Goal: Task Accomplishment & Management: Manage account settings

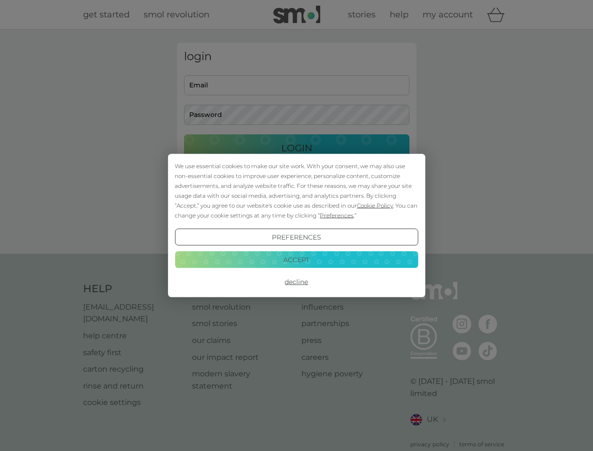
click at [375, 205] on span "Cookie Policy" at bounding box center [375, 205] width 36 height 7
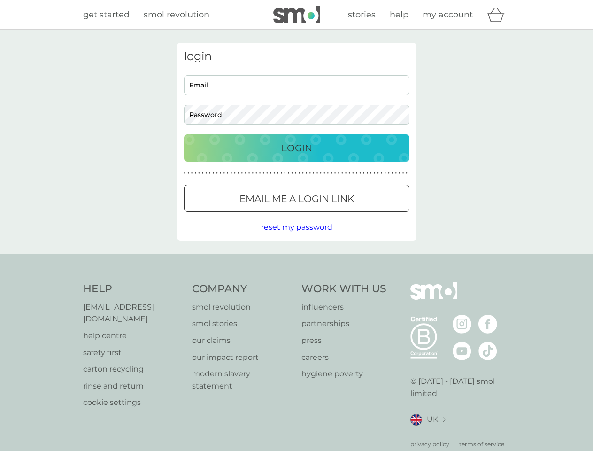
click at [336, 215] on div "login Email Password Login ● ● ● ● ● ● ● ● ● ● ● ● ● ● ● ● ● ● ● ● ● ● ● ● ● ● …" at bounding box center [296, 142] width 239 height 198
click at [296, 237] on div "login Email Password Login ● ● ● ● ● ● ● ● ● ● ● ● ● ● ● ● ● ● ● ● ● ● ● ● ● ● …" at bounding box center [296, 142] width 239 height 198
click at [296, 282] on div "Help [EMAIL_ADDRESS][DOMAIN_NAME] help centre safety first carton recycling rin…" at bounding box center [296, 365] width 427 height 167
click at [296, 259] on div "Help [EMAIL_ADDRESS][DOMAIN_NAME] help centre safety first carton recycling rin…" at bounding box center [296, 364] width 593 height 223
